Goal: Communication & Community: Ask a question

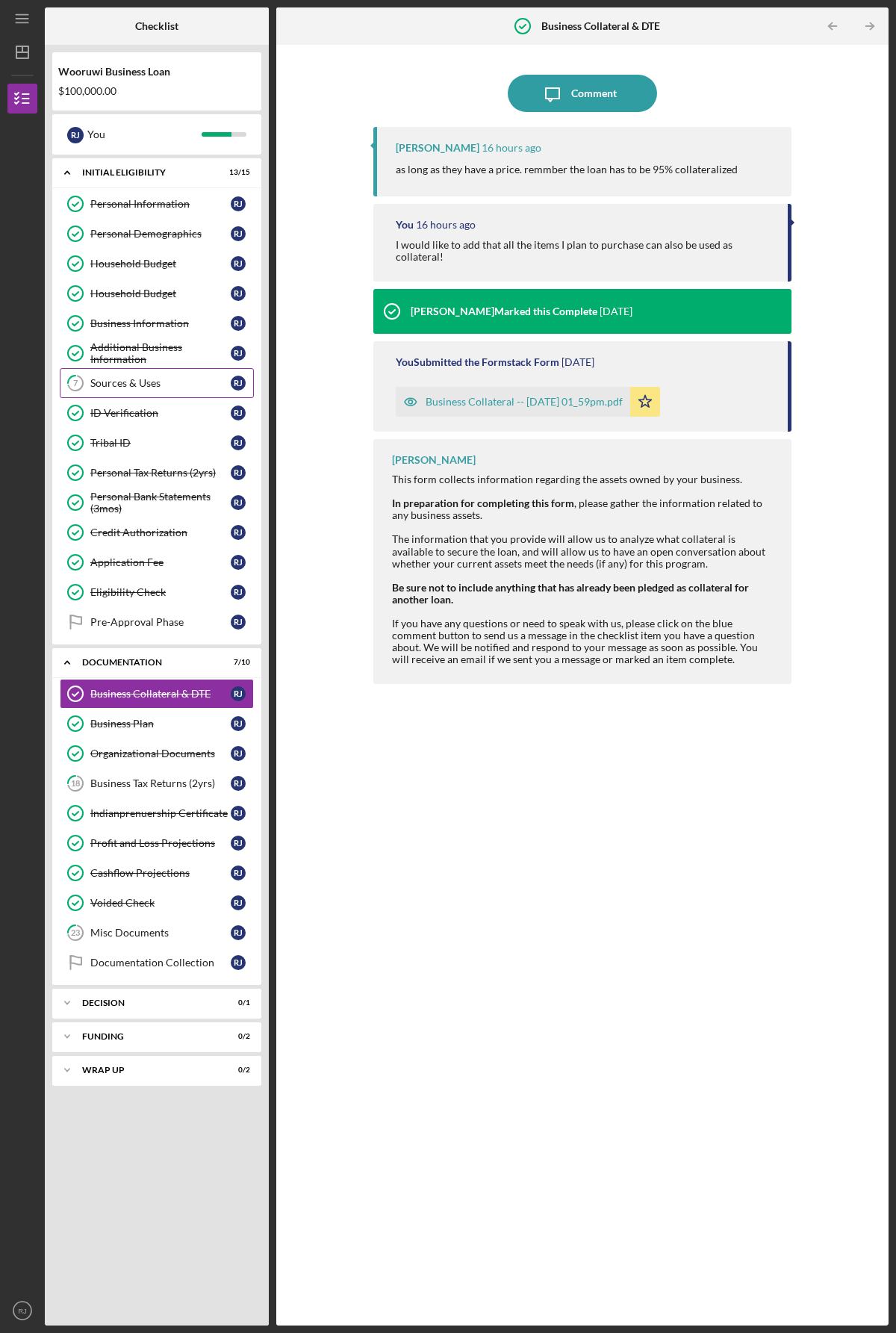
click at [126, 385] on div "Sources & Uses" at bounding box center [160, 383] width 140 height 12
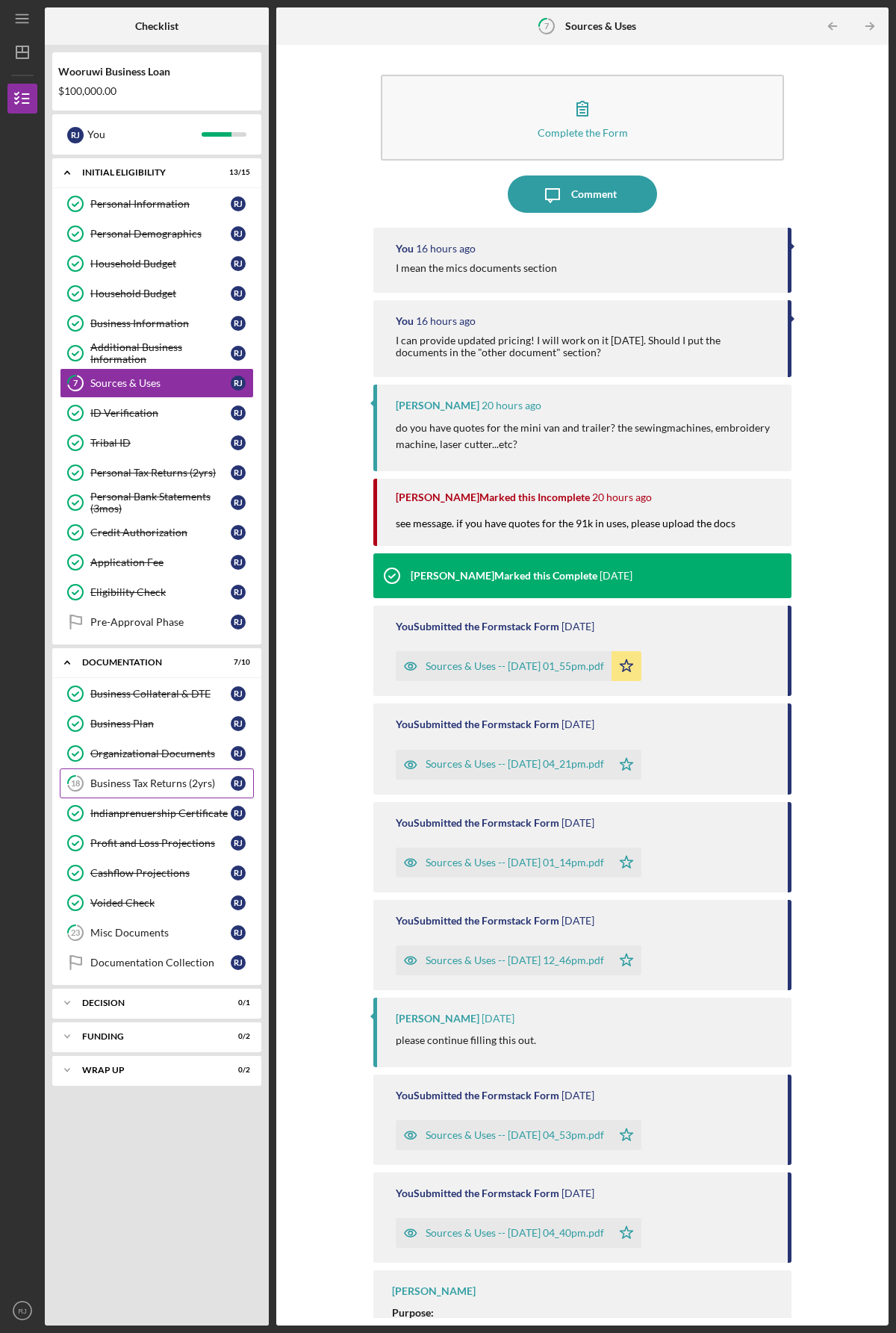
click at [110, 781] on div "Business Tax Returns (2yrs)" at bounding box center [160, 784] width 140 height 12
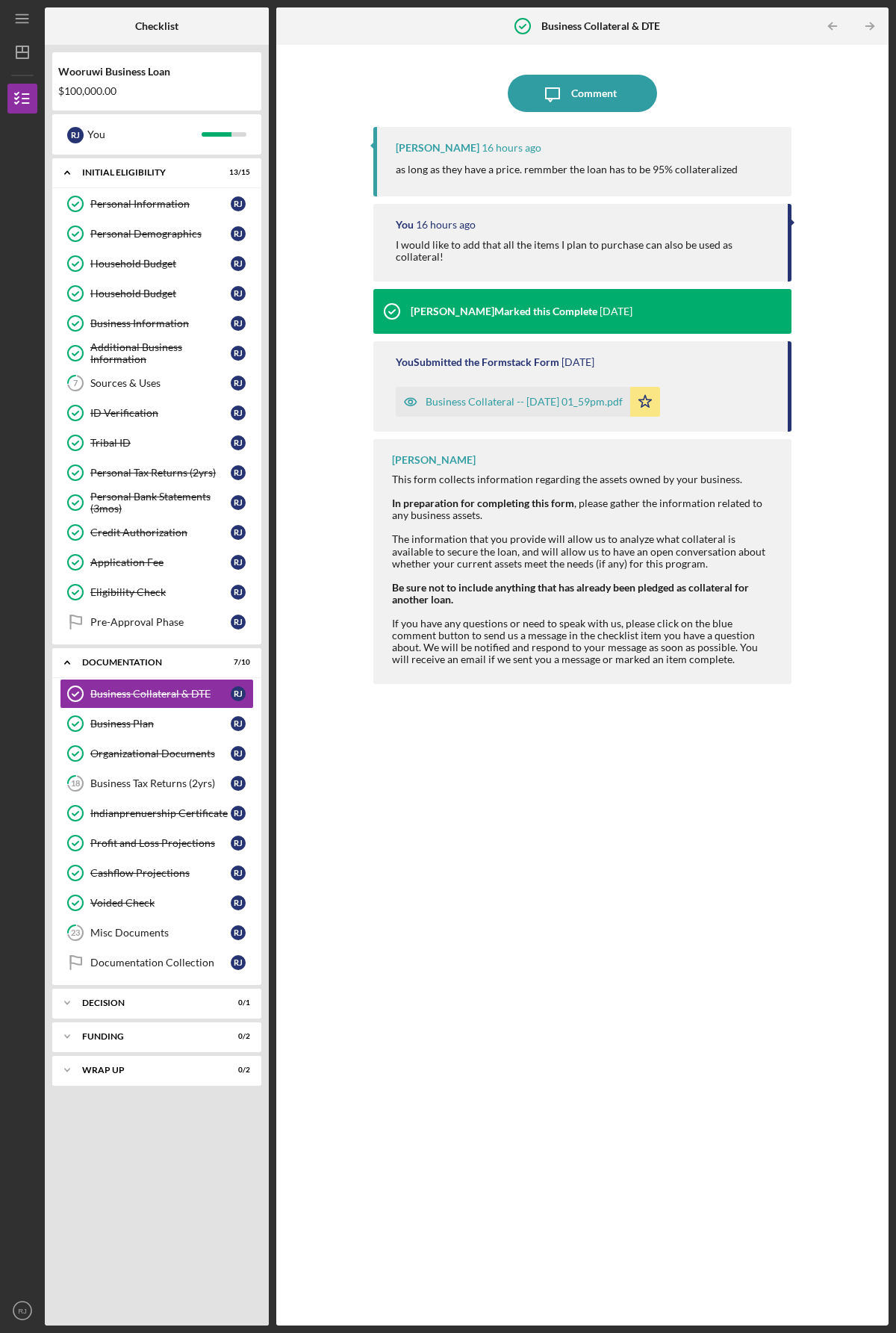
click at [451, 399] on div "Business Collateral -- [DATE] 01_59pm.pdf" at bounding box center [524, 402] width 197 height 12
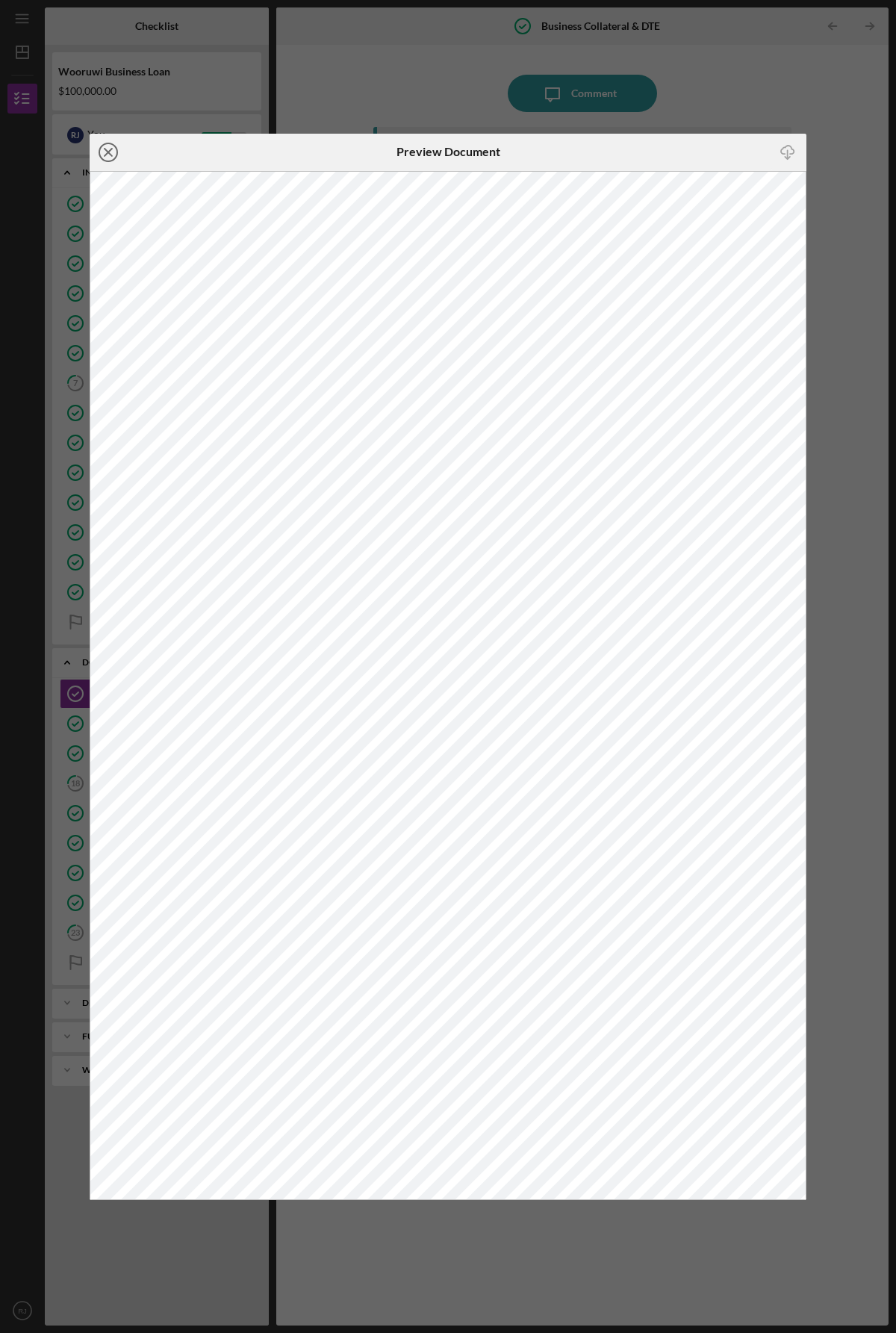
click at [108, 150] on icon "Icon/Close" at bounding box center [108, 153] width 38 height 38
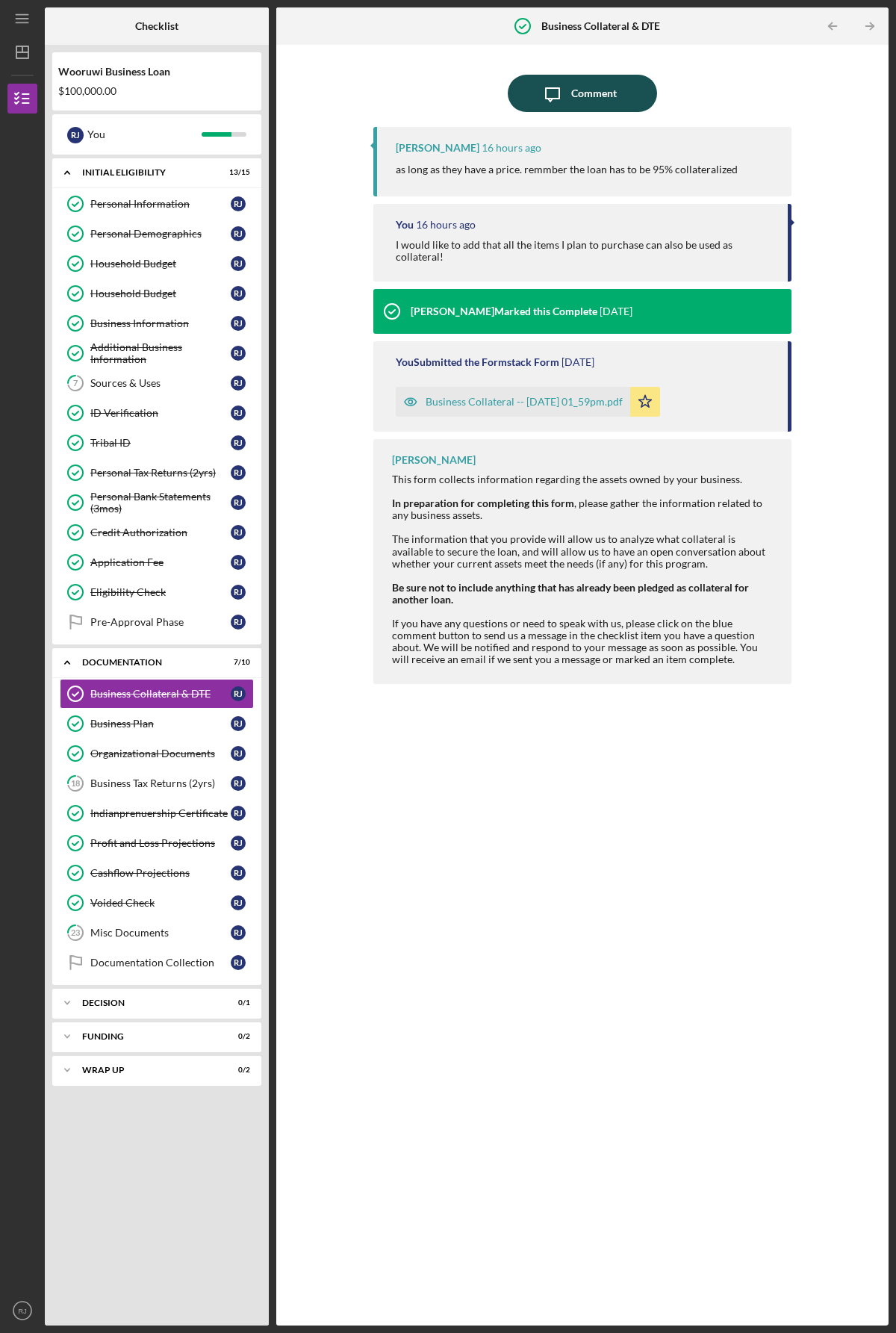
click at [590, 88] on div "Comment" at bounding box center [593, 93] width 46 height 38
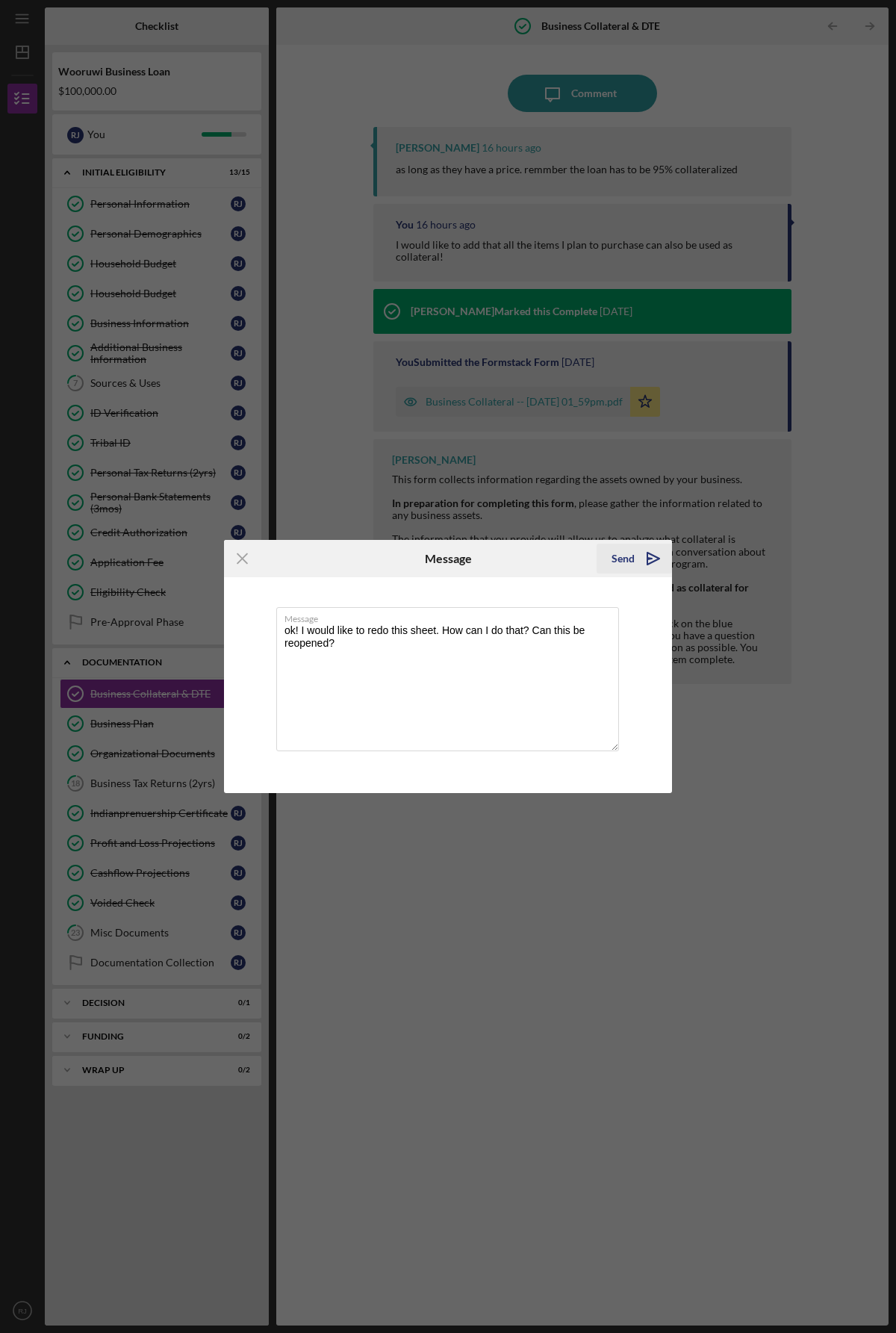
type textarea "ok! I would like to redo this sheet. How can I do that? Can this be reopened?"
click at [656, 550] on icon "Icon/icon-invite-send" at bounding box center [653, 559] width 38 height 38
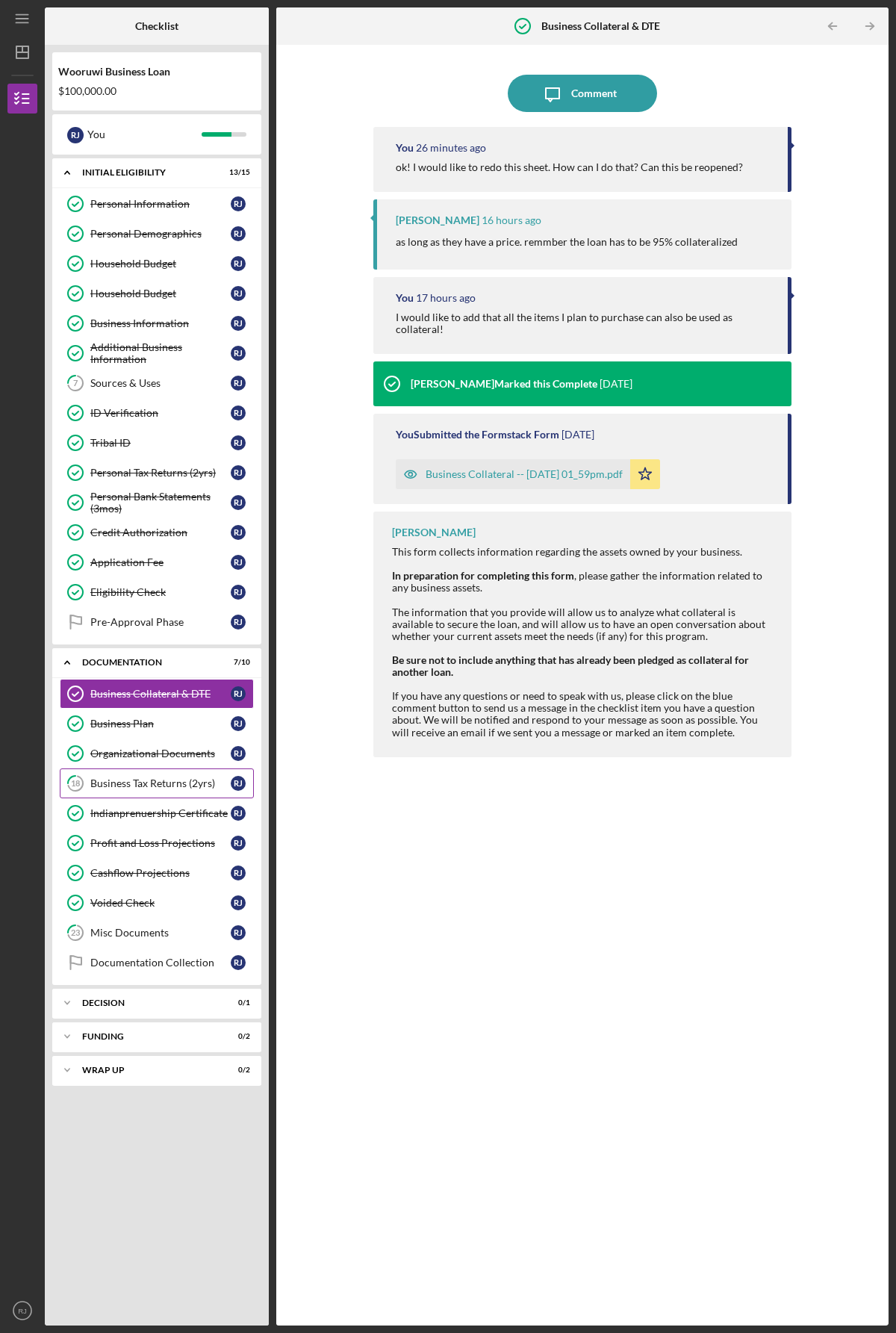
click at [145, 786] on div "Business Tax Returns (2yrs)" at bounding box center [160, 784] width 140 height 12
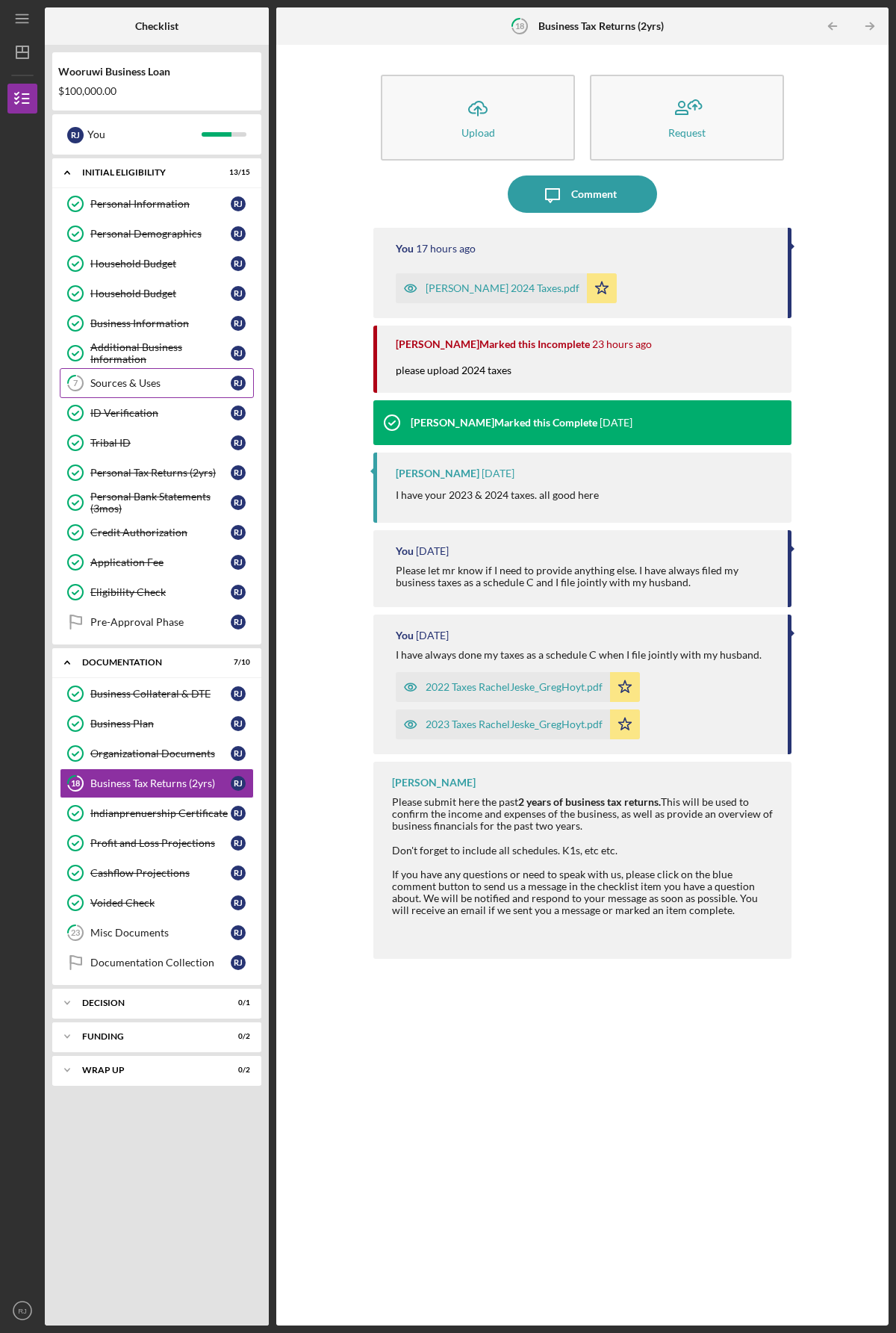
click at [142, 389] on div "Sources & Uses" at bounding box center [160, 383] width 140 height 12
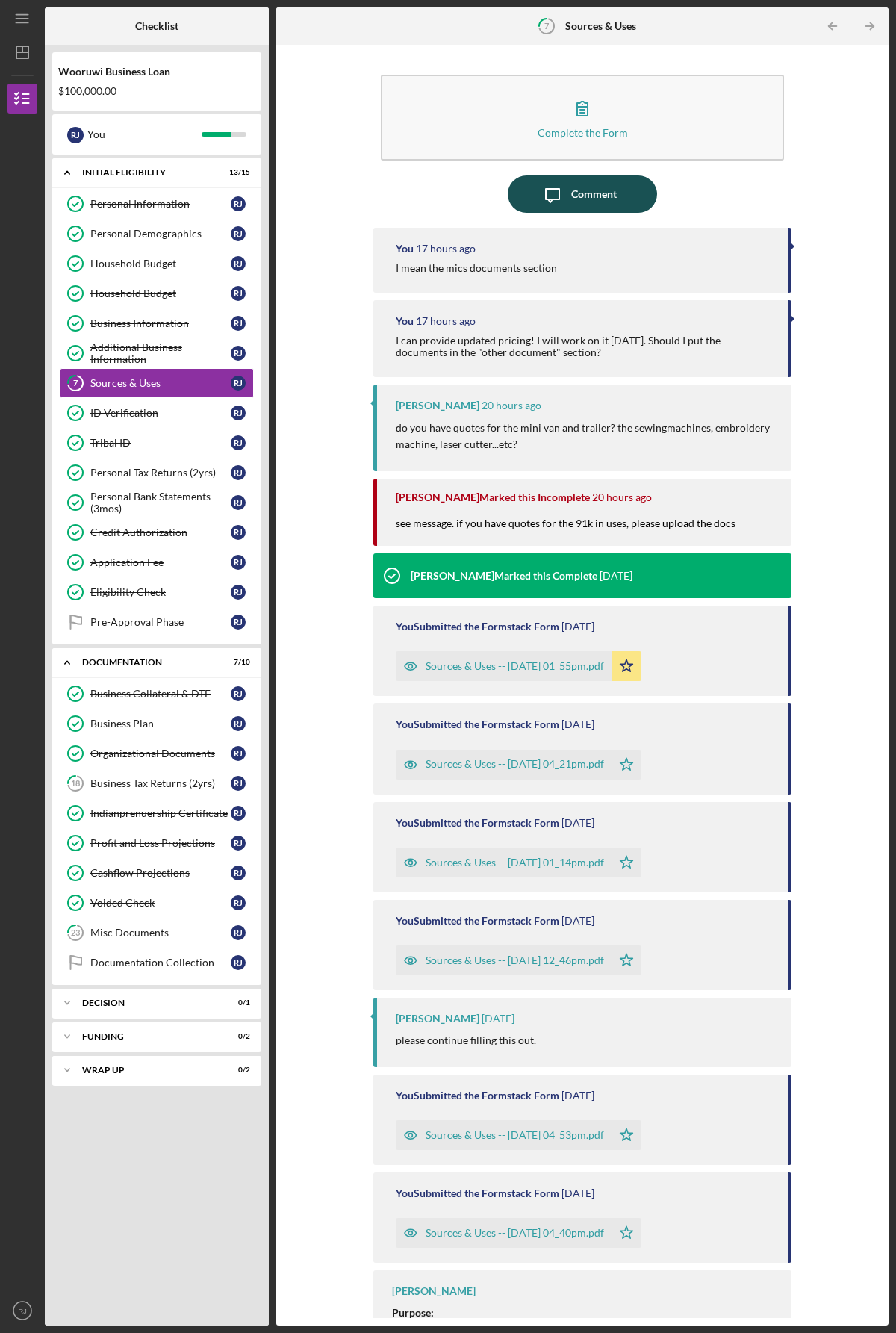
click at [592, 190] on div "Comment" at bounding box center [593, 195] width 46 height 38
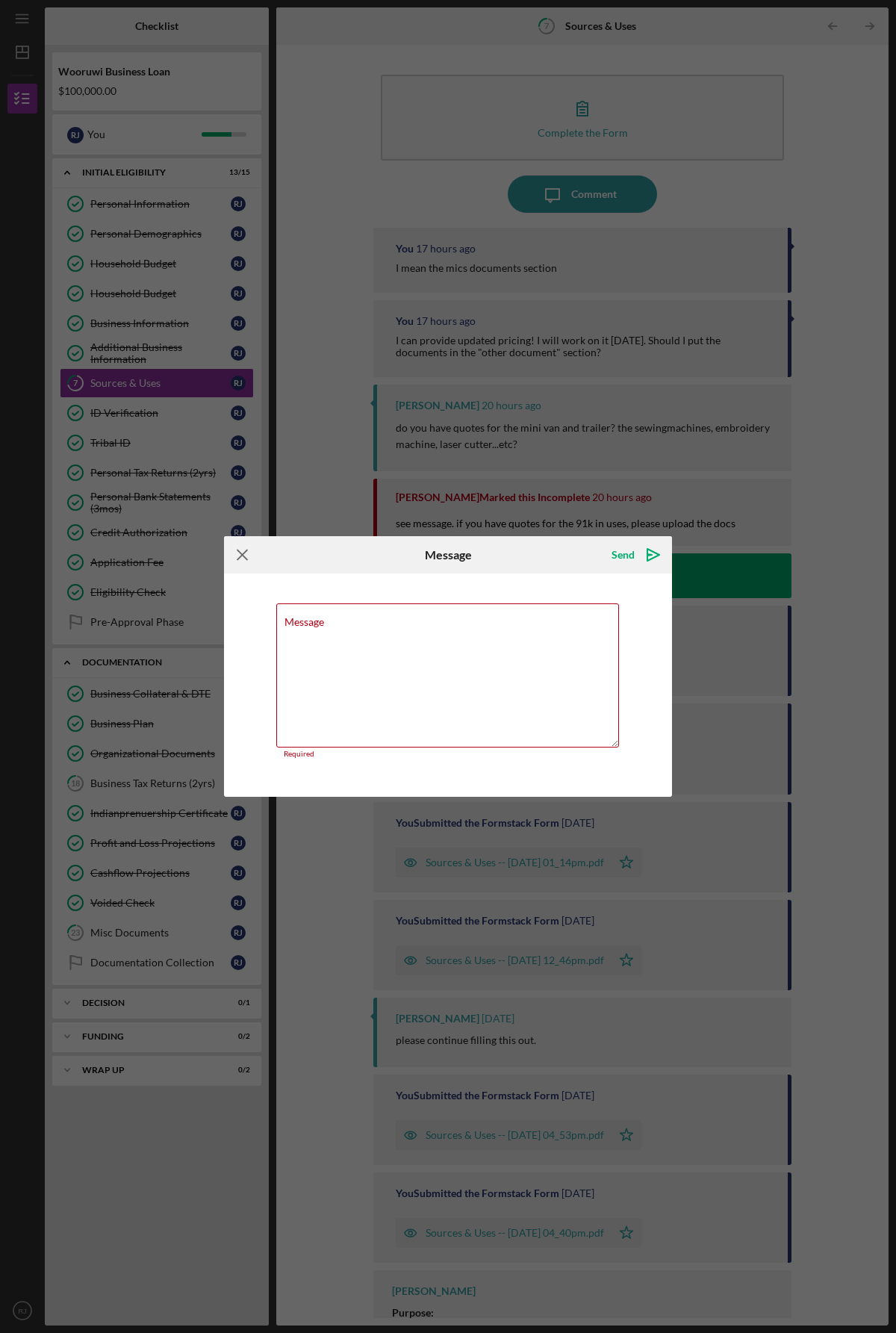
click at [241, 560] on icon "Icon/Menu Close" at bounding box center [243, 555] width 38 height 38
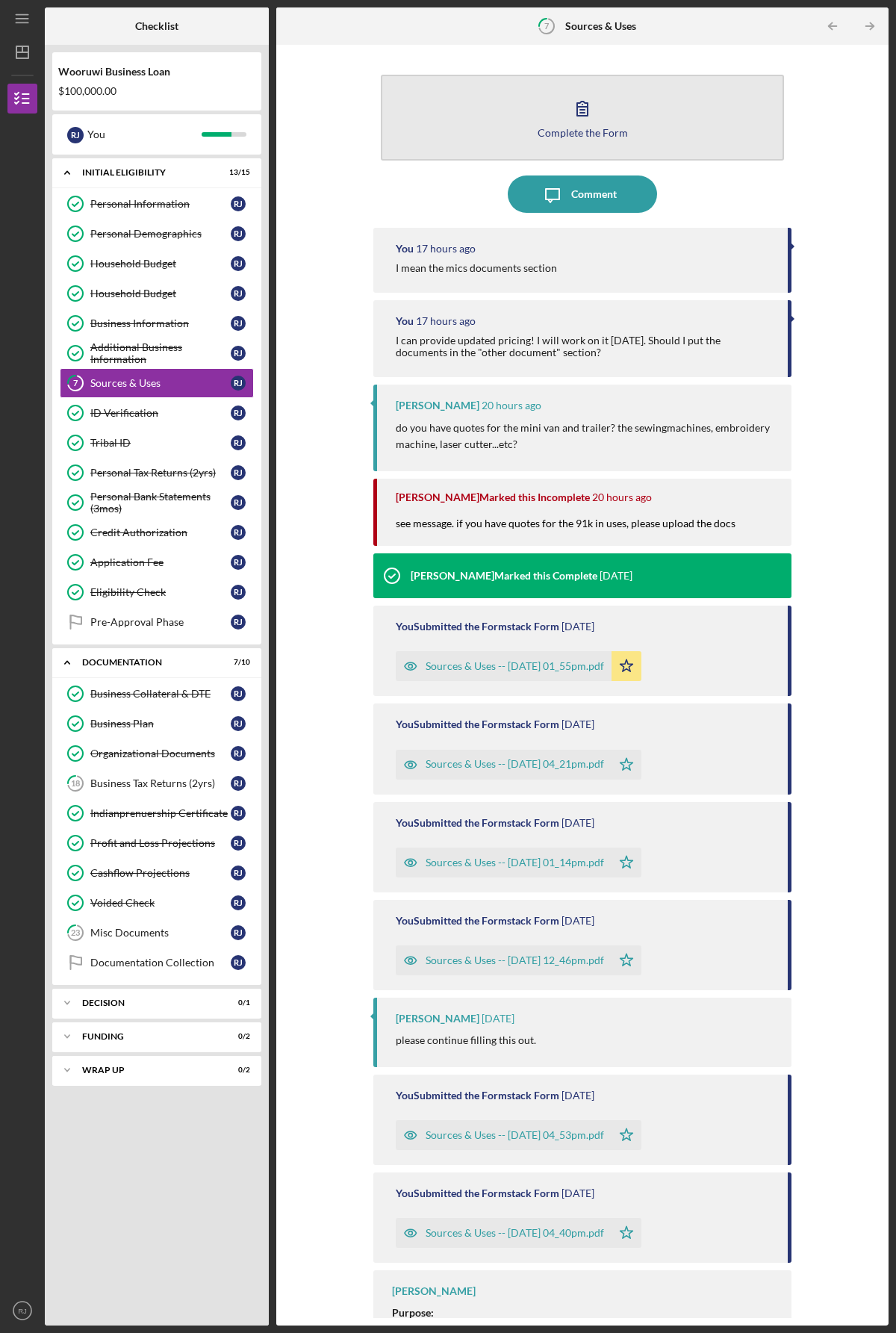
click at [582, 108] on icon "button" at bounding box center [583, 108] width 38 height 38
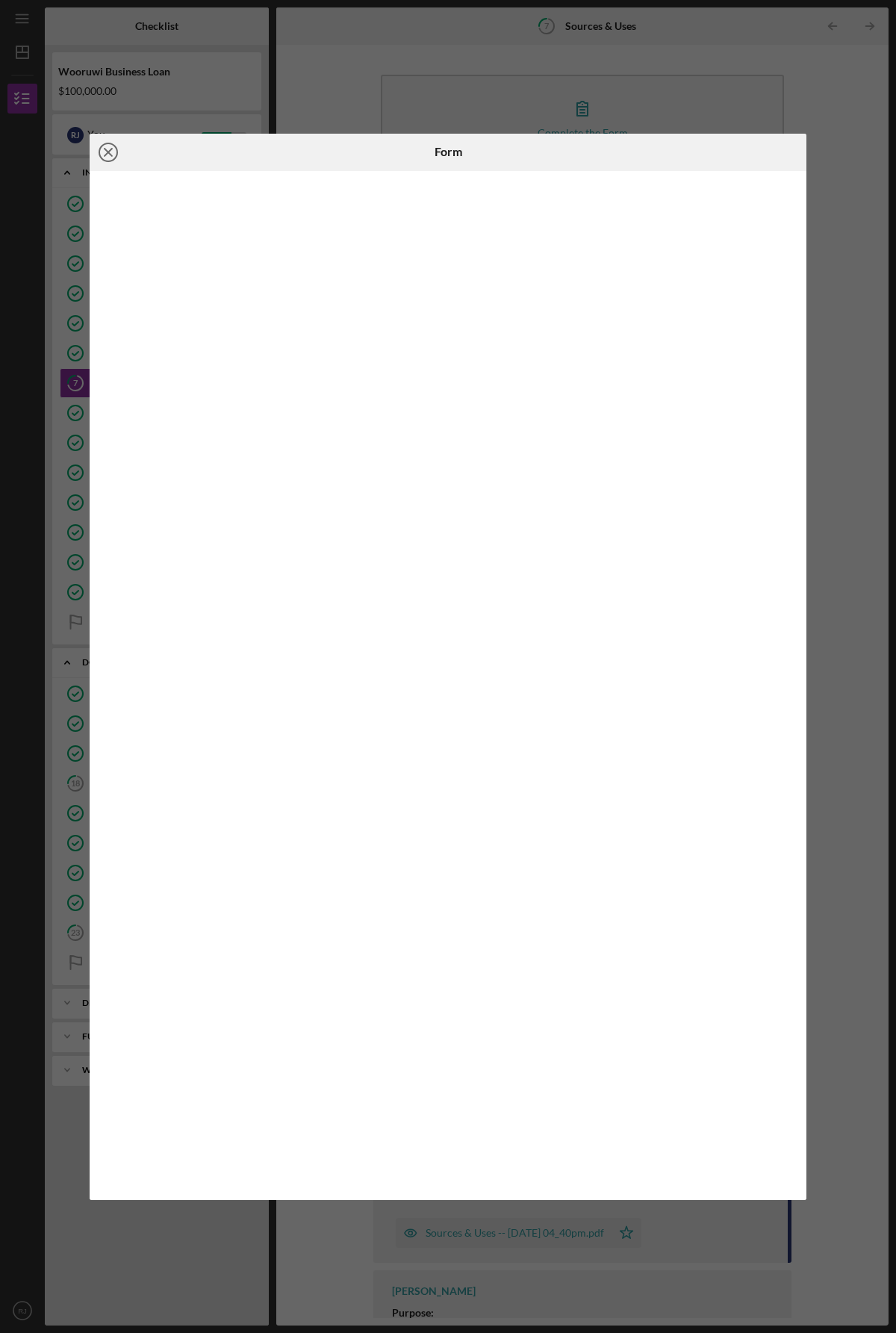
click at [105, 149] on line at bounding box center [108, 153] width 8 height 8
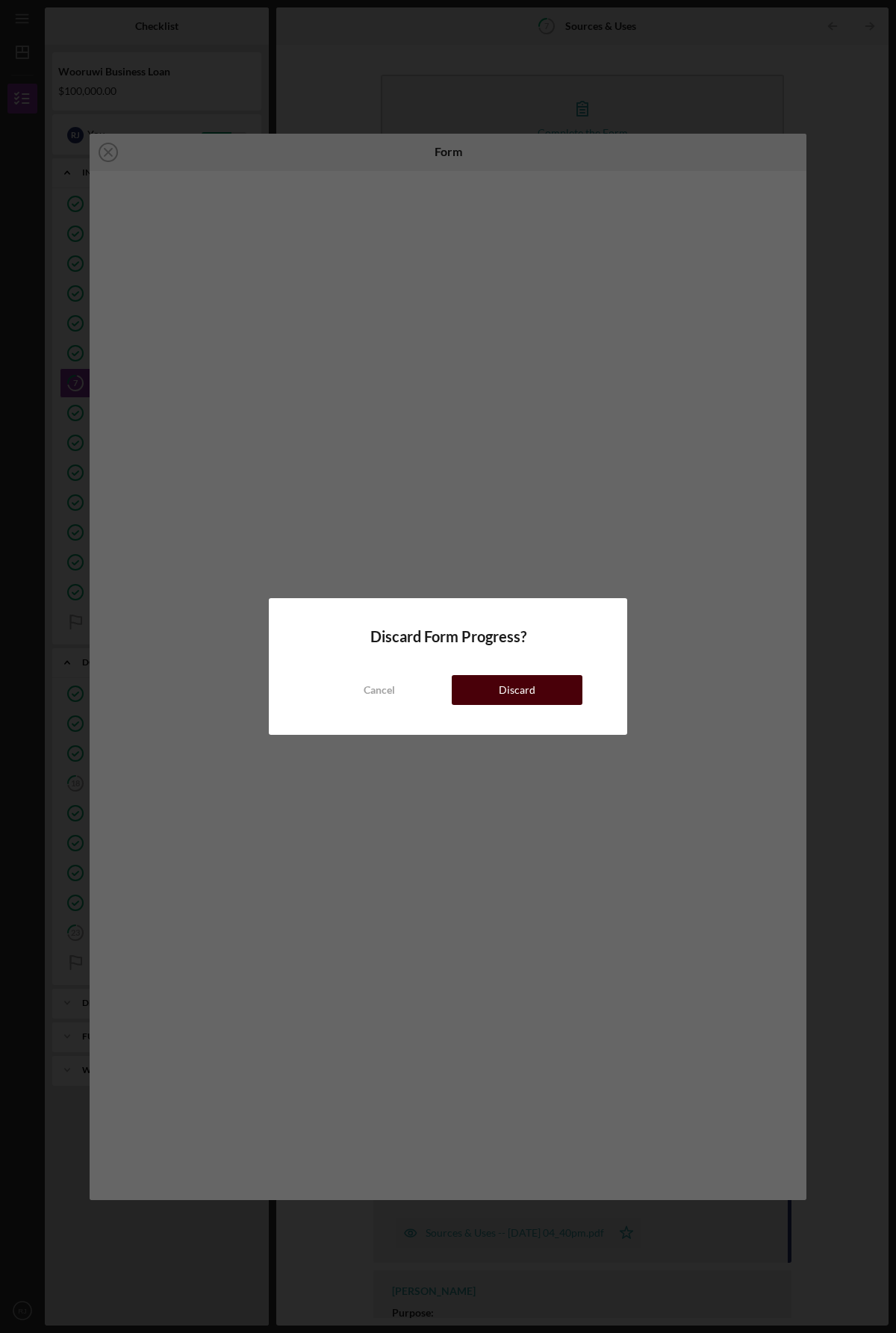
click at [491, 685] on button "Discard" at bounding box center [517, 691] width 131 height 30
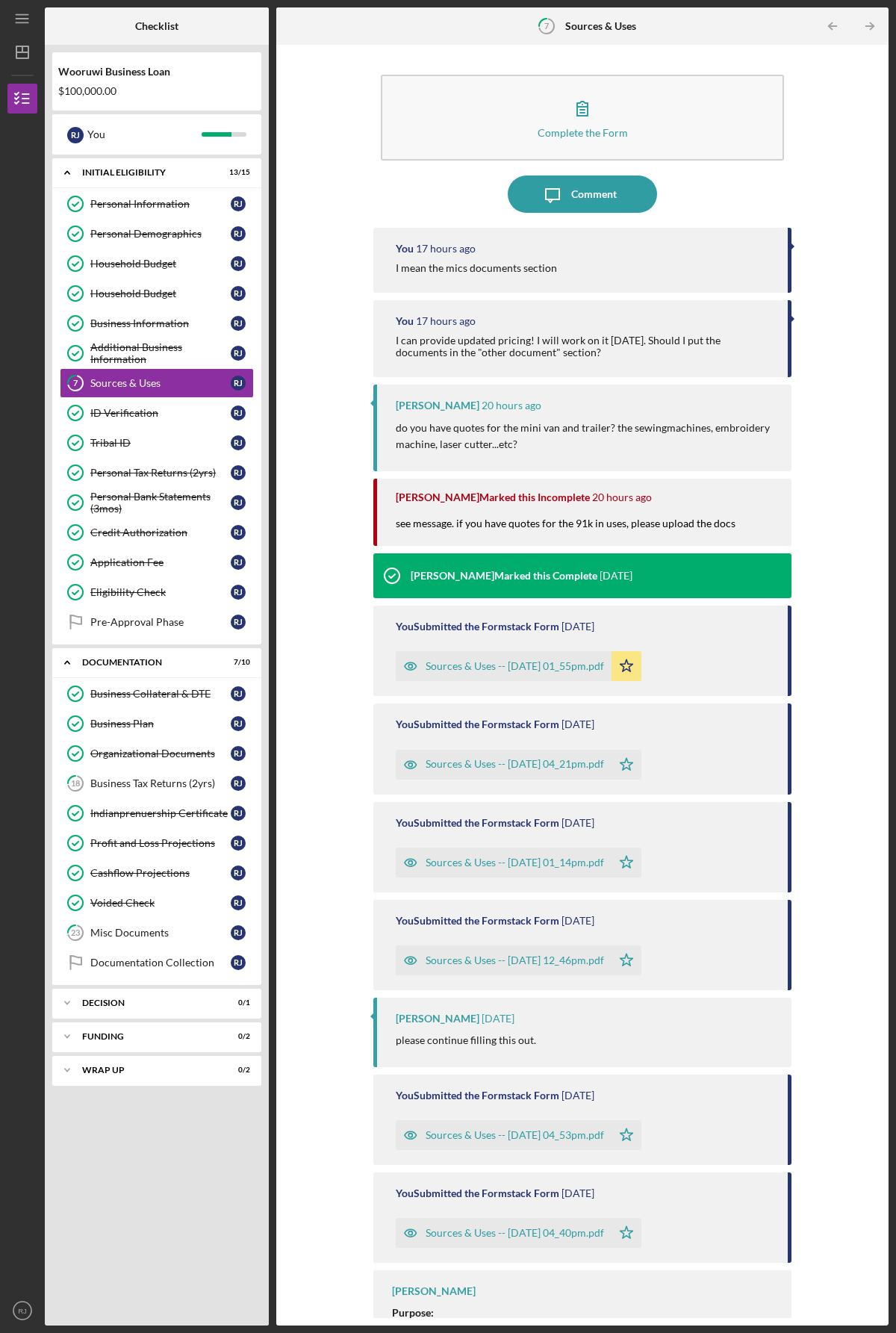
click at [511, 664] on div "Sources & Uses -- 2025-08-14 01_55pm.pdf" at bounding box center [515, 666] width 179 height 12
